Goal: Task Accomplishment & Management: Use online tool/utility

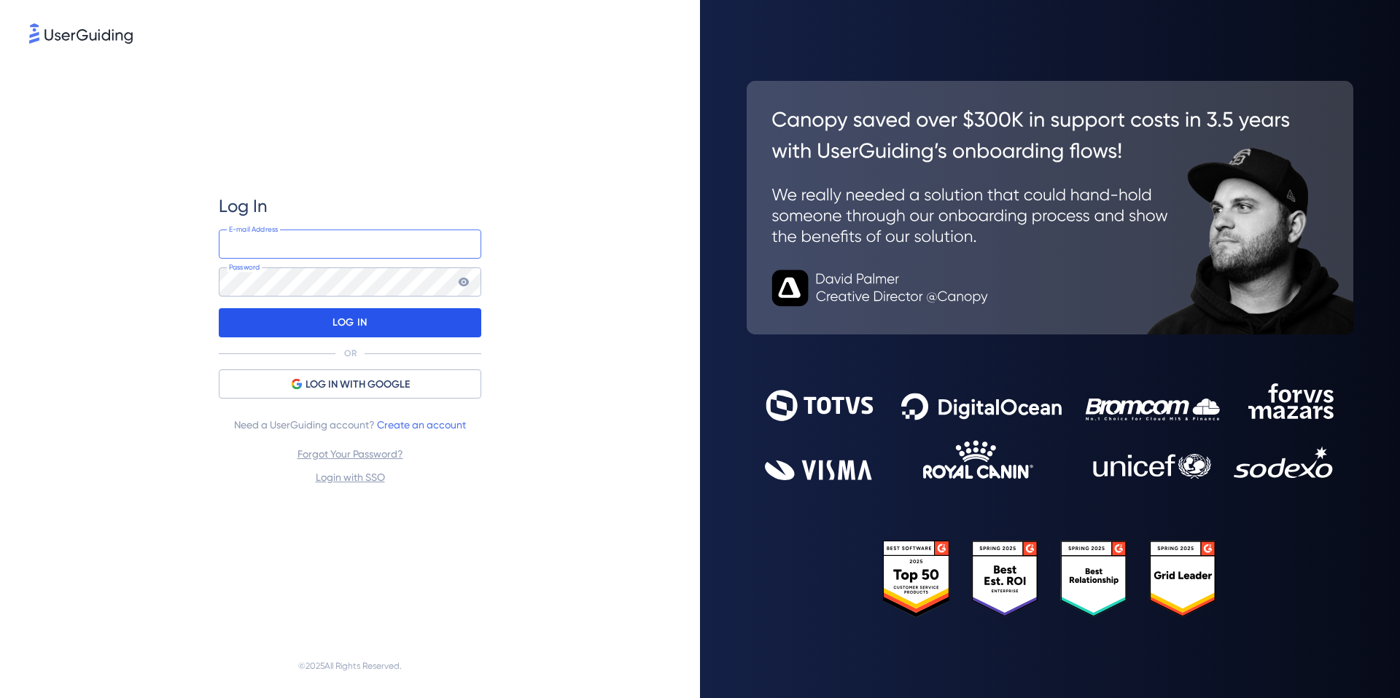
type input "[EMAIL_ADDRESS][DOMAIN_NAME]"
click at [454, 331] on div "LOG IN" at bounding box center [350, 322] width 262 height 29
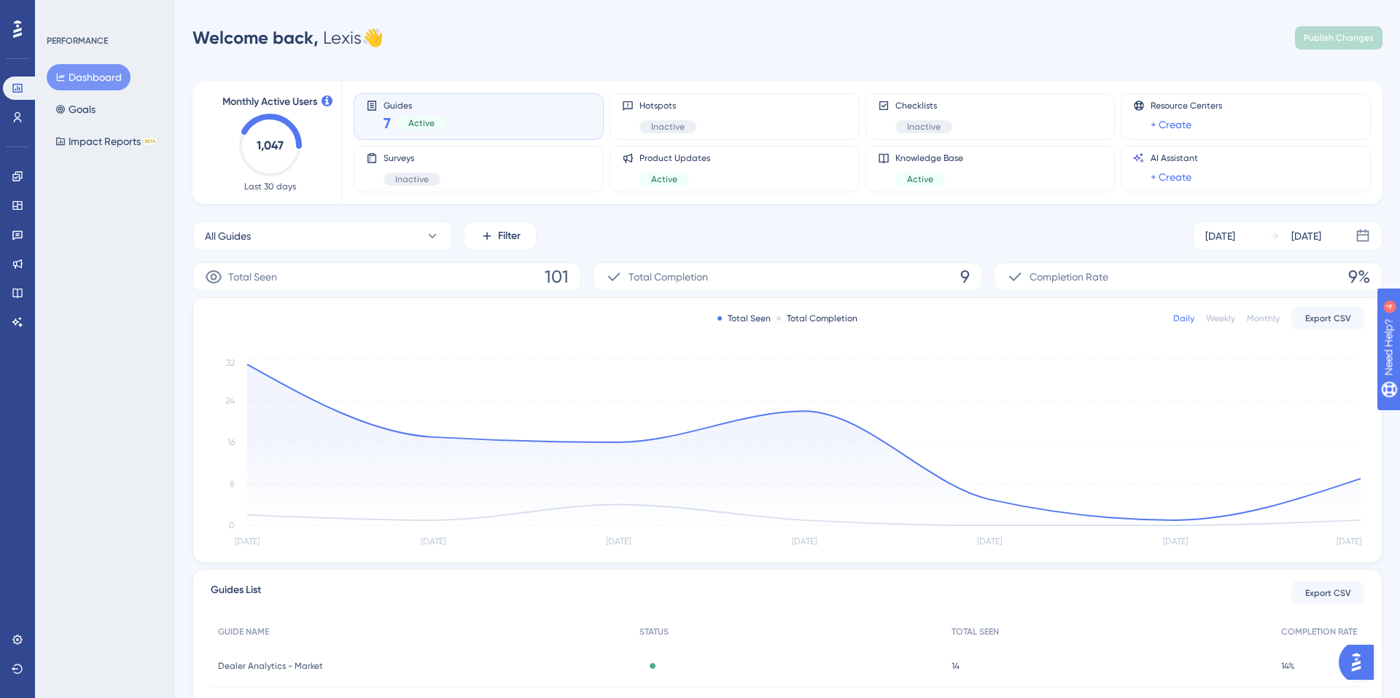
scroll to position [1, 0]
click at [1358, 479] on circle at bounding box center [1359, 477] width 5 height 5
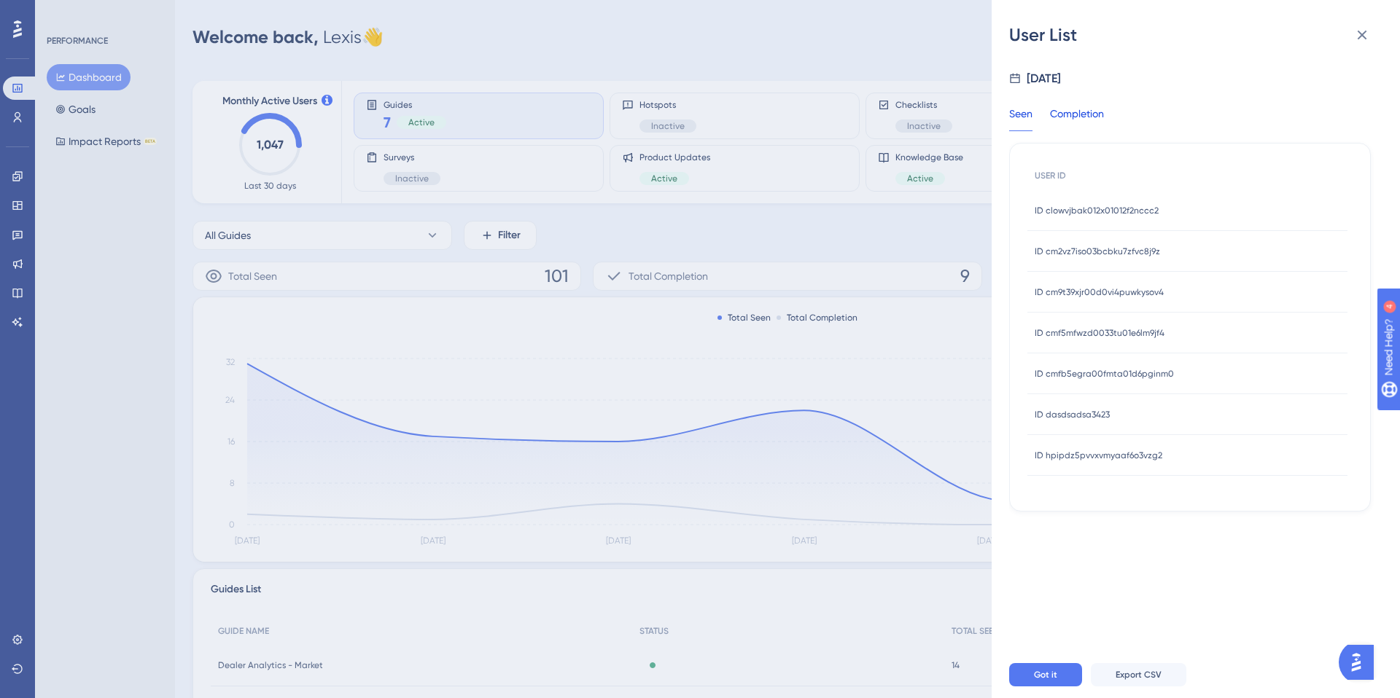
click at [1090, 113] on div "Completion" at bounding box center [1077, 118] width 54 height 26
click at [1027, 112] on div "Seen" at bounding box center [1020, 118] width 23 height 26
click at [1368, 36] on icon at bounding box center [1361, 34] width 17 height 17
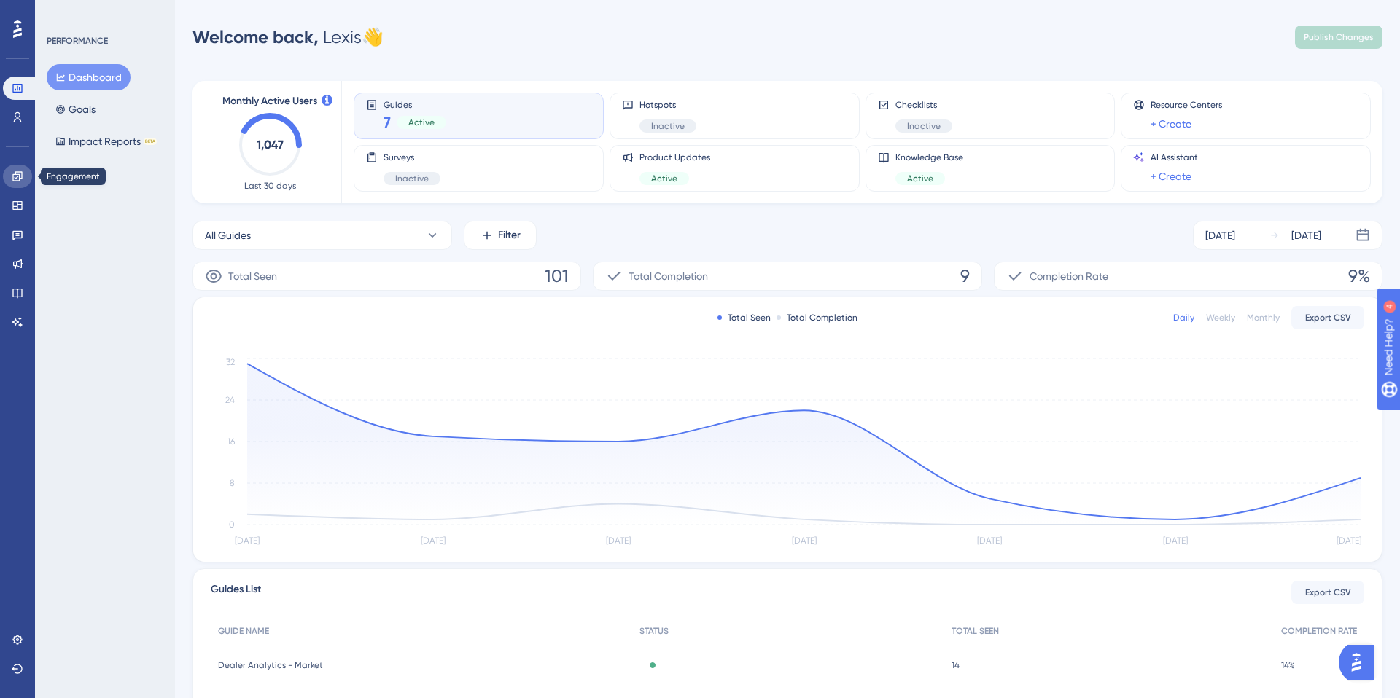
click at [22, 171] on icon at bounding box center [18, 177] width 12 height 12
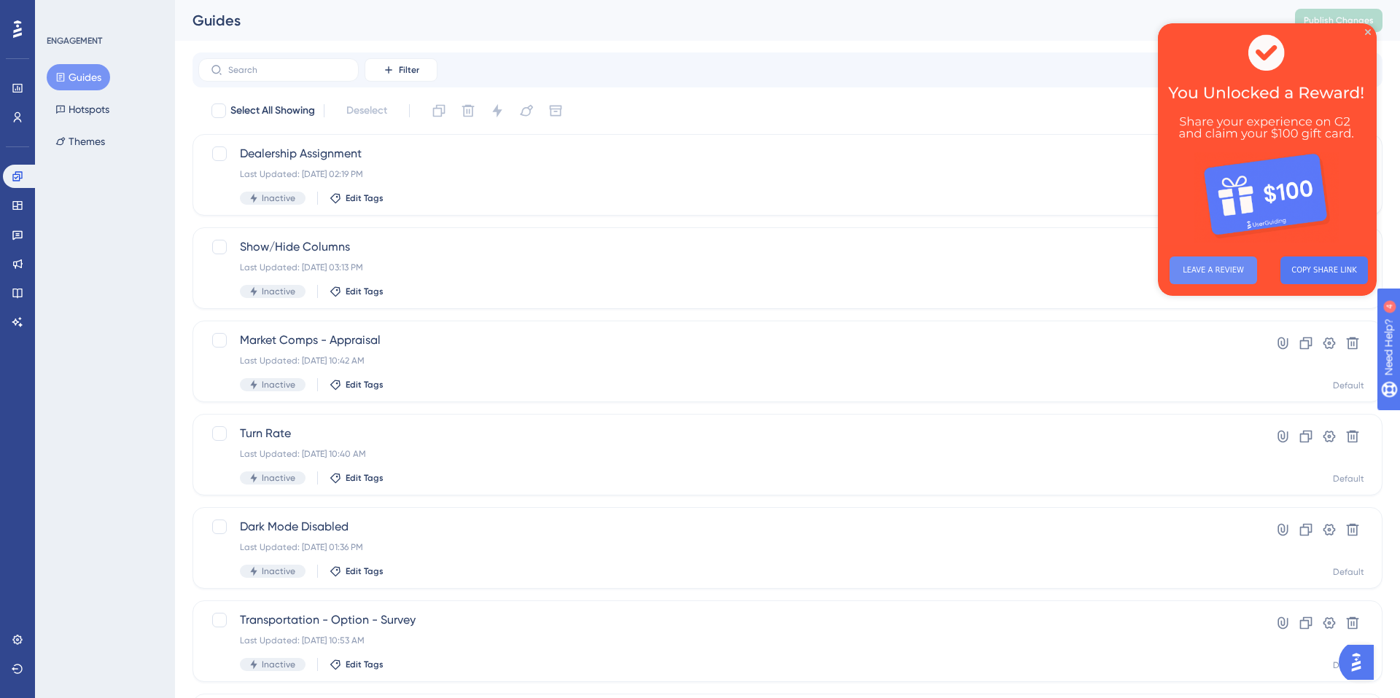
click at [1208, 277] on button "LEAVE A REVIEW" at bounding box center [1212, 271] width 87 height 28
click at [1366, 30] on icon "Close Preview" at bounding box center [1368, 32] width 6 height 6
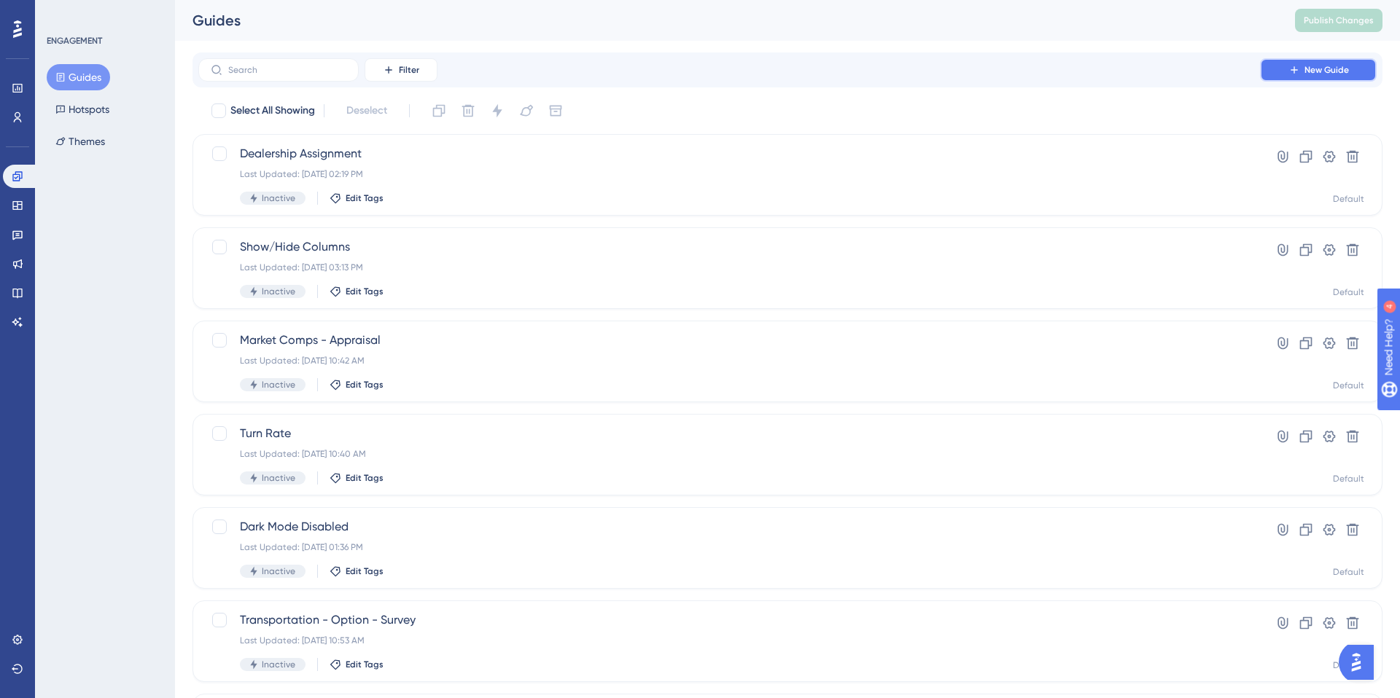
click at [1298, 71] on icon at bounding box center [1294, 70] width 12 height 12
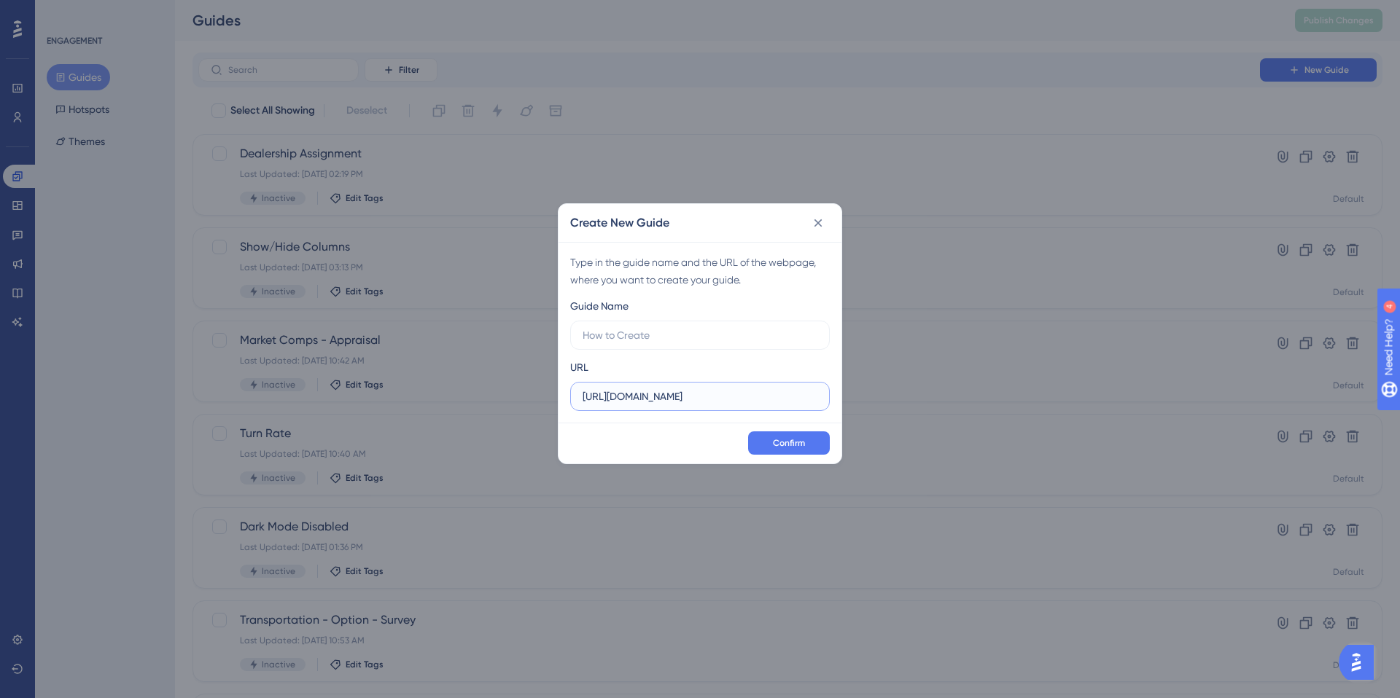
click at [630, 402] on input "https://next.carketa.app" at bounding box center [699, 397] width 235 height 16
click at [735, 402] on input "https://velocifi.carketa.app" at bounding box center [699, 397] width 235 height 16
type input "https://velocifi.carketa.app/agent"
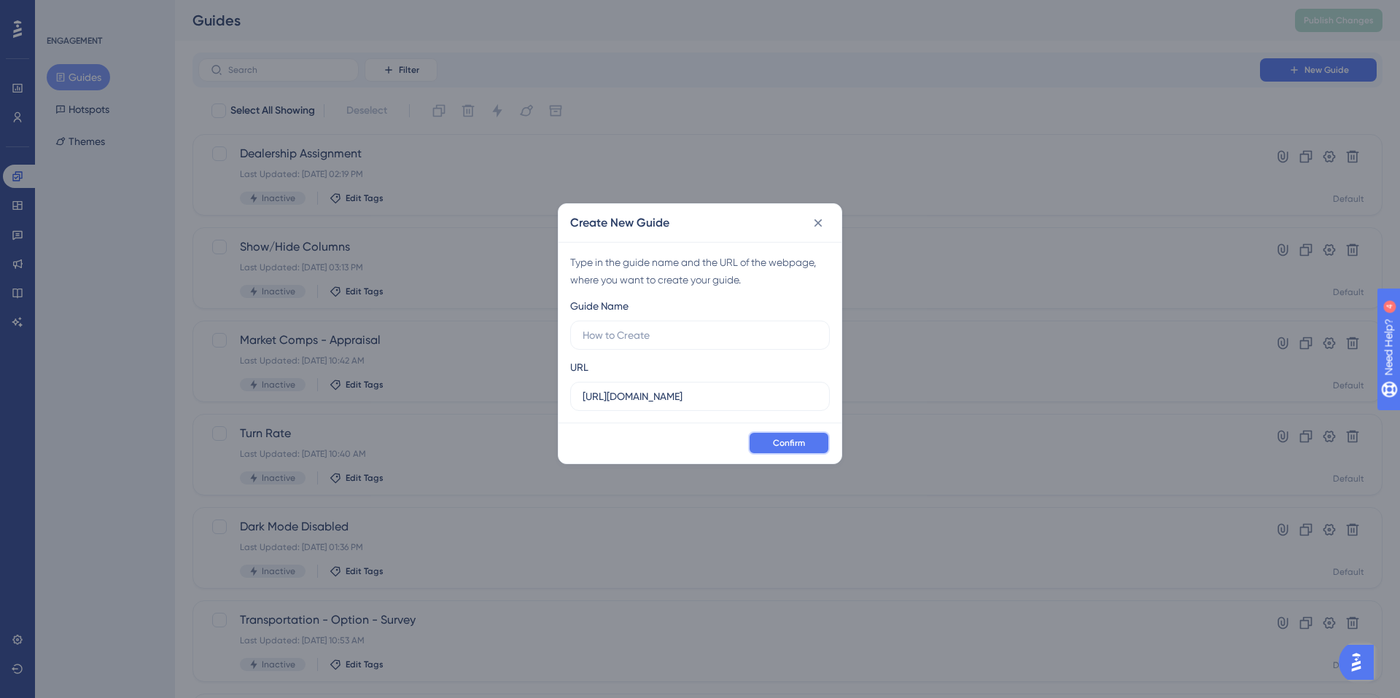
click at [783, 443] on span "Confirm" at bounding box center [789, 443] width 32 height 12
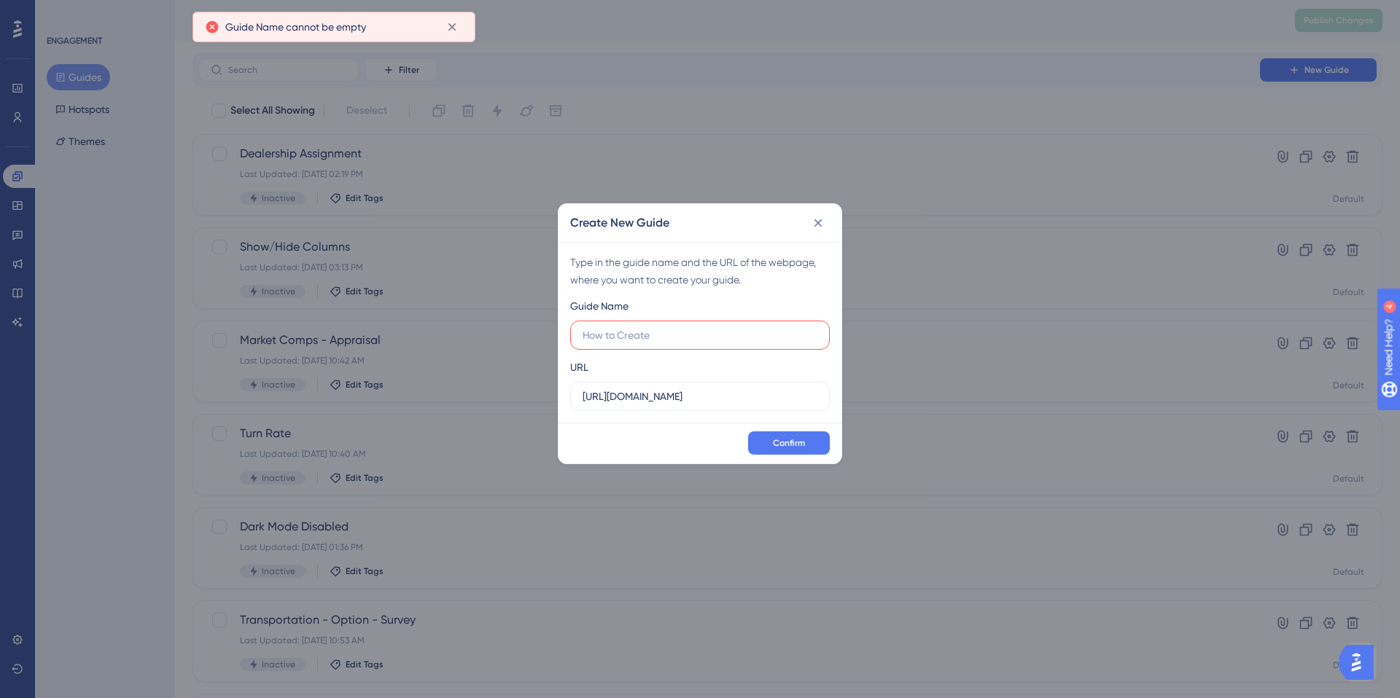
click at [603, 325] on label at bounding box center [699, 335] width 259 height 29
click at [603, 327] on input "text" at bounding box center [699, 335] width 235 height 16
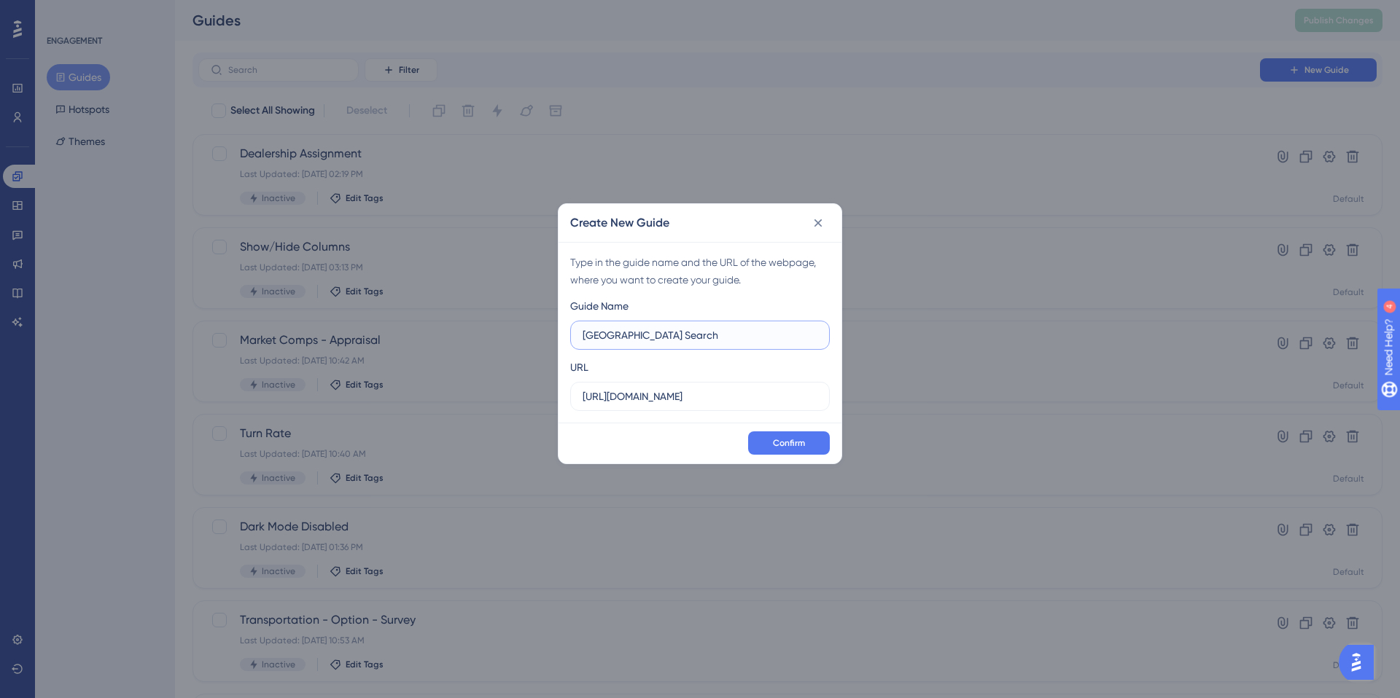
type input "[GEOGRAPHIC_DATA] Search"
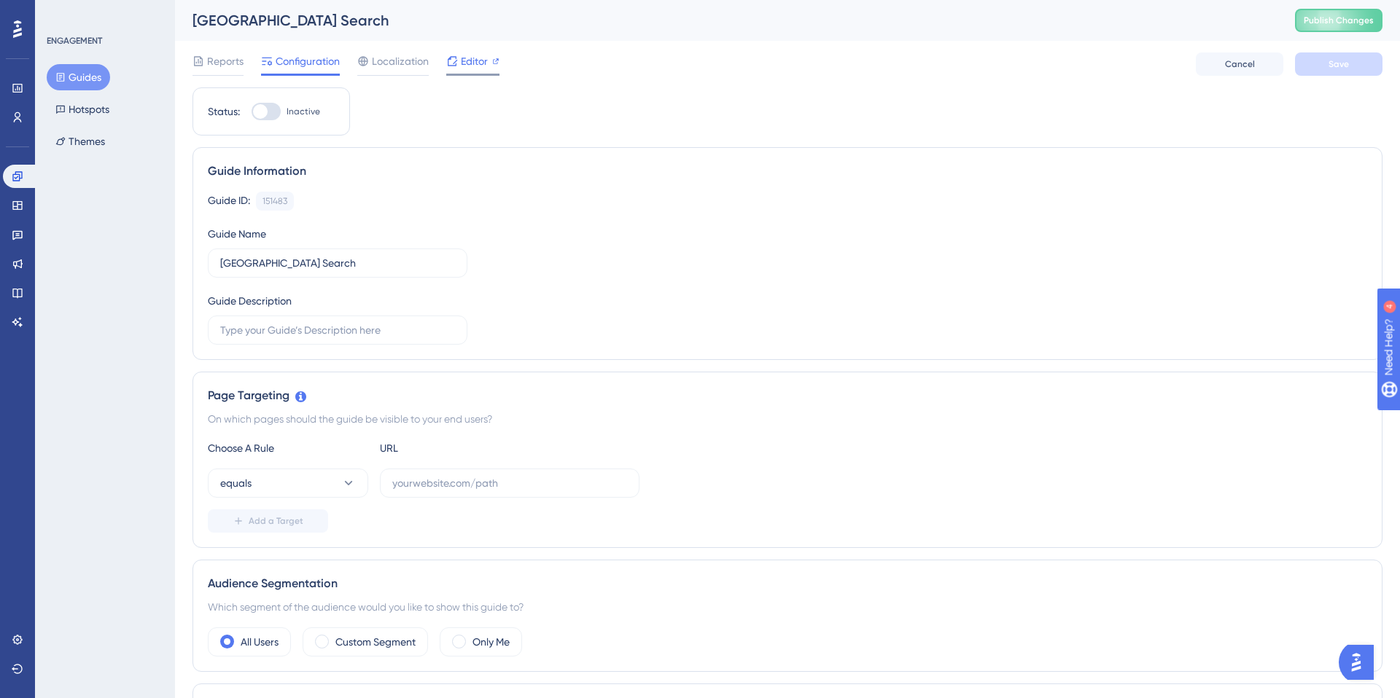
click at [481, 59] on span "Editor" at bounding box center [474, 60] width 27 height 17
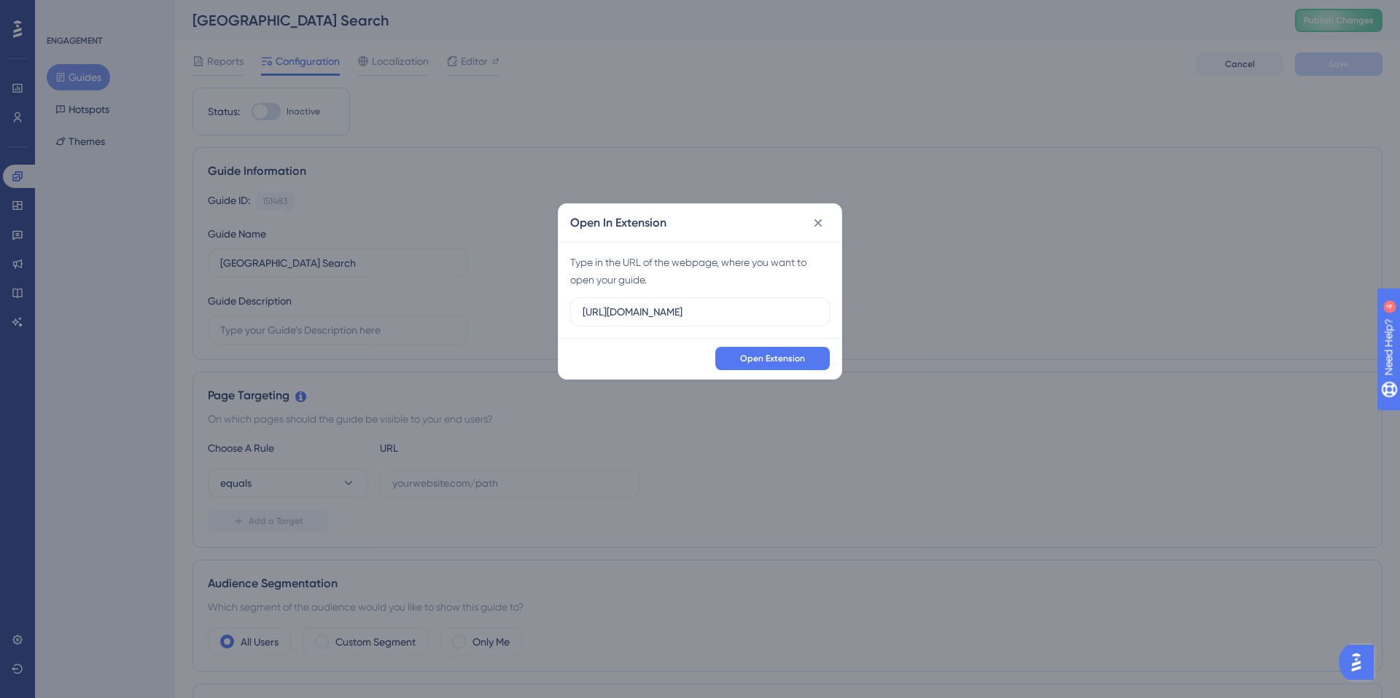
drag, startPoint x: 560, startPoint y: 294, endPoint x: 415, endPoint y: 289, distance: 145.2
click at [415, 289] on div "Open In Extension Type in the URL of the webpage, where you want to open your g…" at bounding box center [700, 349] width 1400 height 698
type input "https://velocifi.carketa.app/agent/territory-insights"
click at [781, 362] on span "Open Extension" at bounding box center [772, 359] width 65 height 12
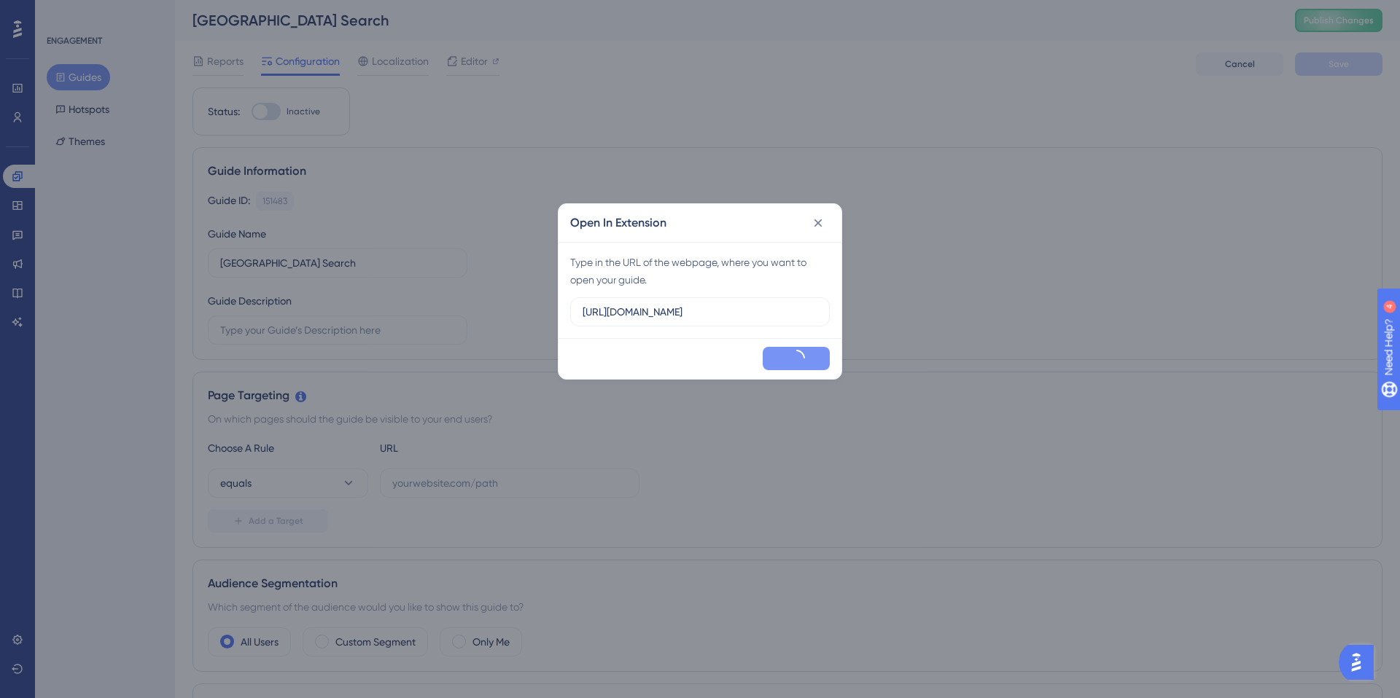
scroll to position [0, 0]
drag, startPoint x: 736, startPoint y: 313, endPoint x: 343, endPoint y: 279, distance: 394.3
click at [343, 279] on div "Open In Extension Type in the URL of the webpage, where you want to open your g…" at bounding box center [700, 349] width 1400 height 698
paste input "velocifi.carketa.app/agent/territory-insights"
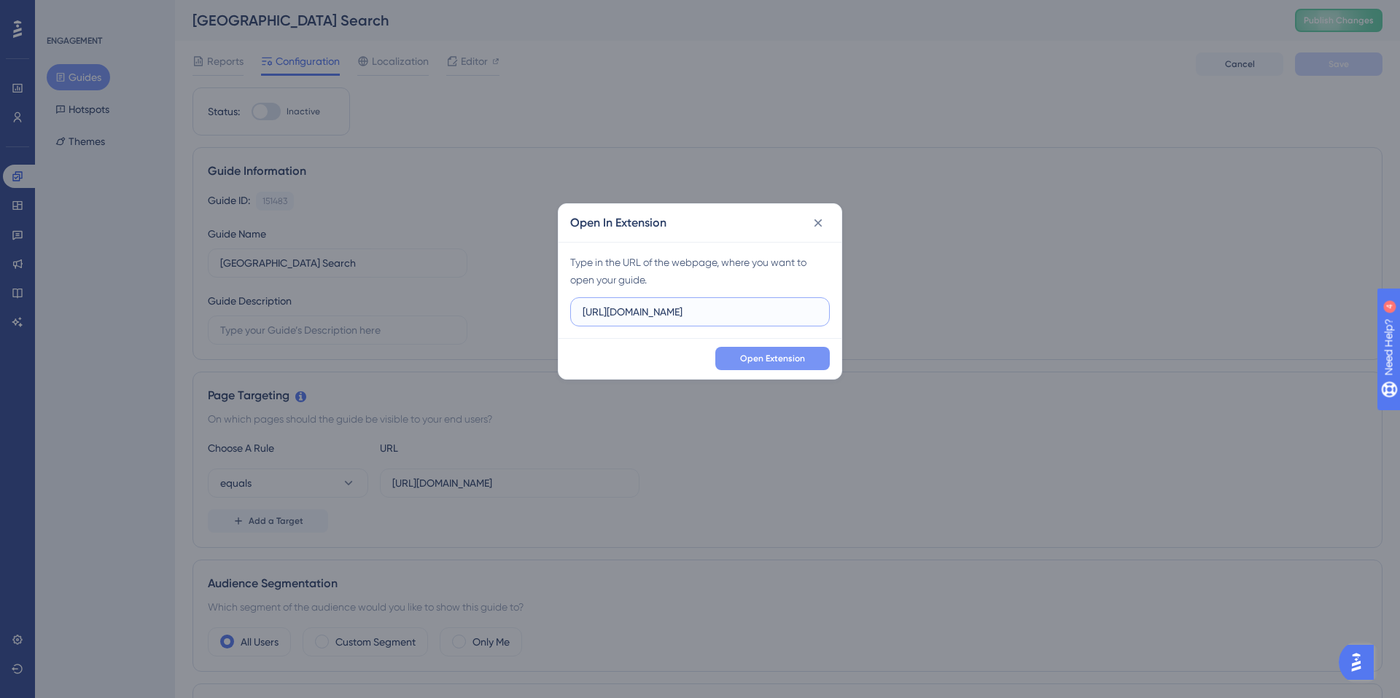
type input "https://velocifi.carketa.app/agent/territory-insights"
click at [761, 369] on button "Open Extension" at bounding box center [772, 358] width 114 height 23
